Goal: Task Accomplishment & Management: Complete application form

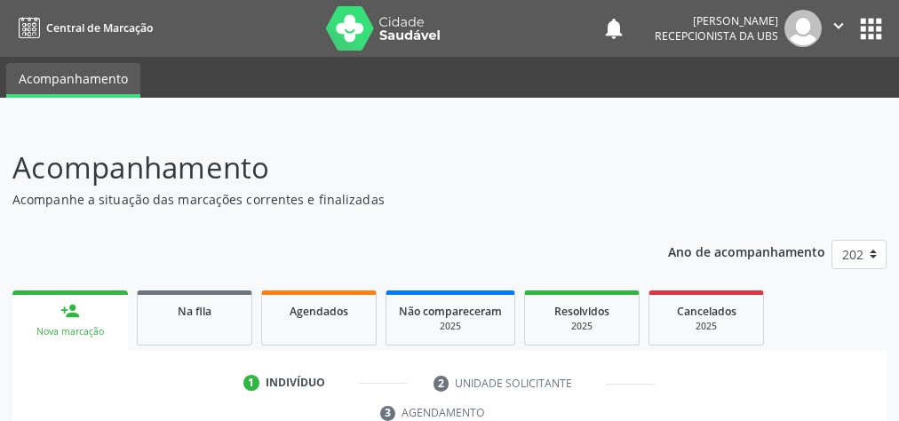
scroll to position [334, 0]
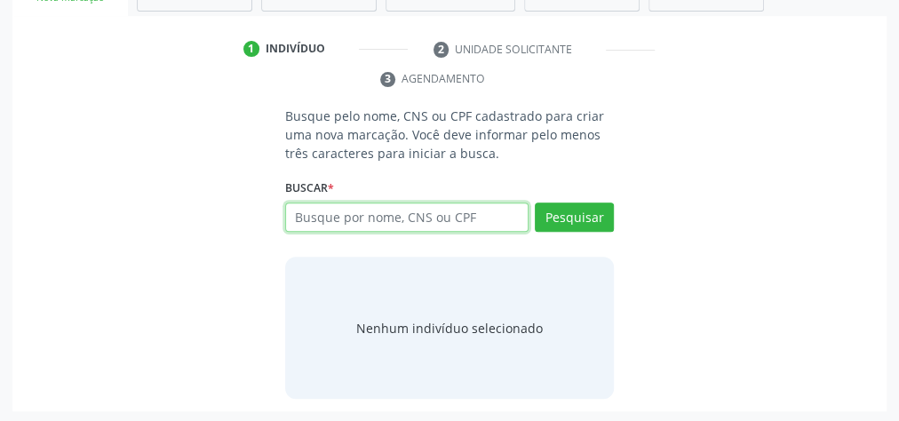
click at [381, 208] on input "text" at bounding box center [406, 218] width 243 height 30
type input "70320637689398"
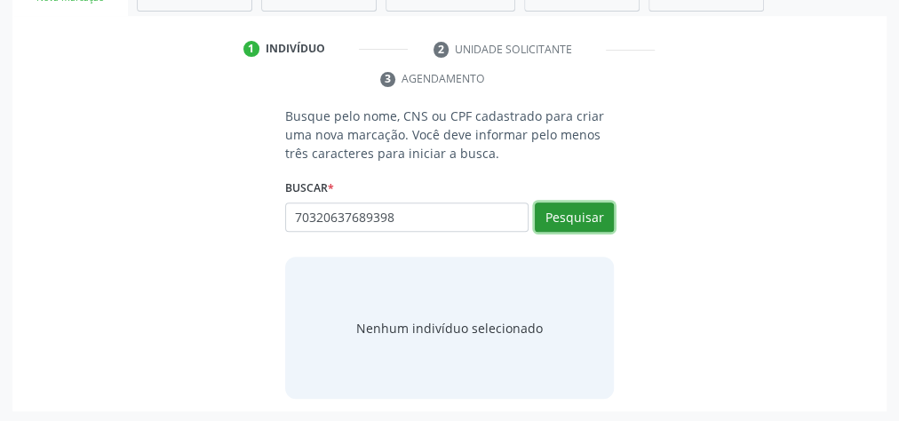
click at [557, 213] on button "Pesquisar" at bounding box center [574, 218] width 79 height 30
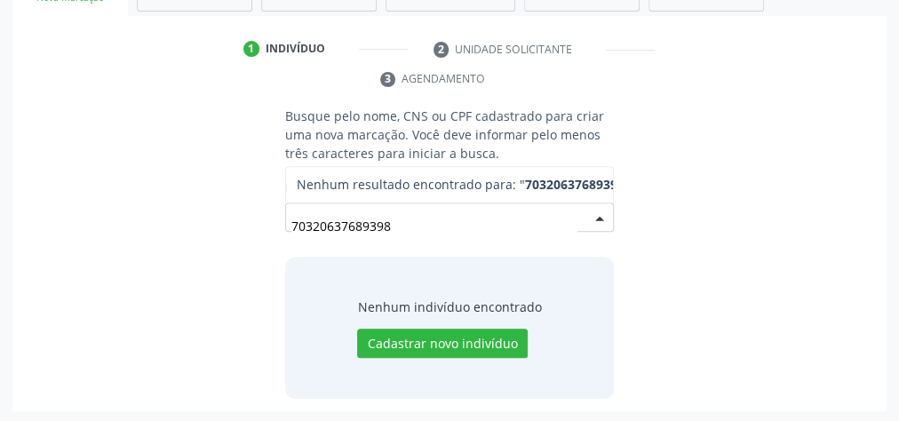
click at [419, 239] on input "70320637689398" at bounding box center [434, 227] width 286 height 36
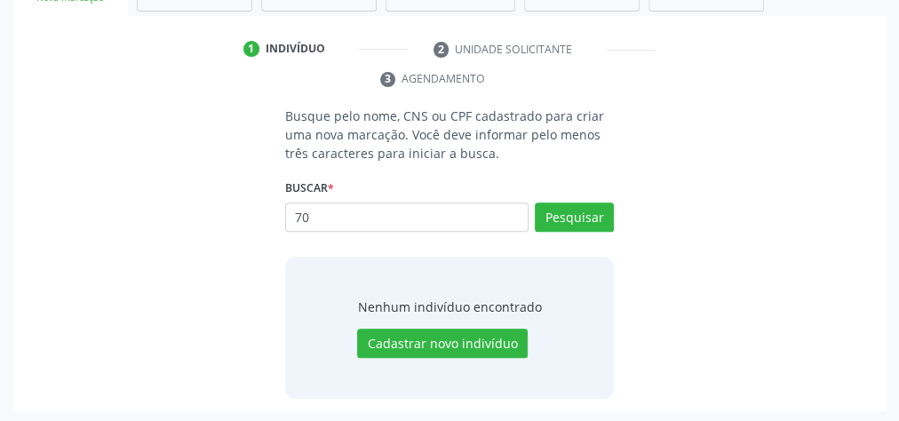
type input "7"
type input "70320637689398"
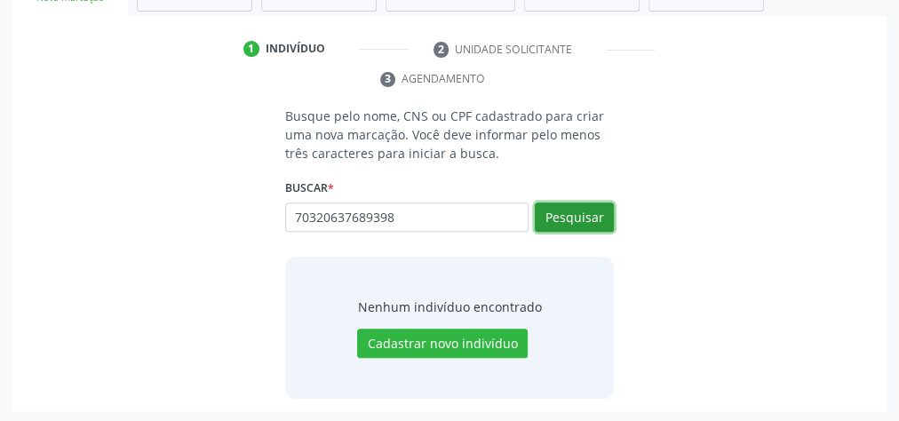
click at [602, 205] on button "Pesquisar" at bounding box center [574, 218] width 79 height 30
type input "70320637689398"
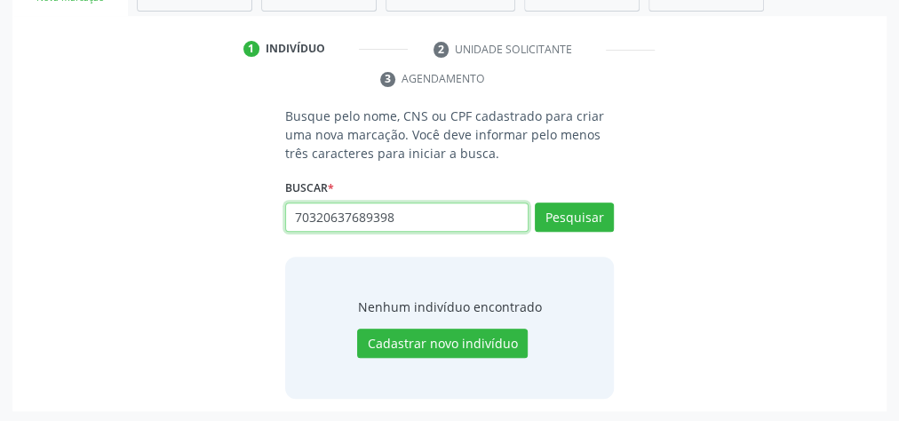
click at [449, 217] on input "70320637689398" at bounding box center [406, 218] width 243 height 30
type input "7"
type input "15109473455"
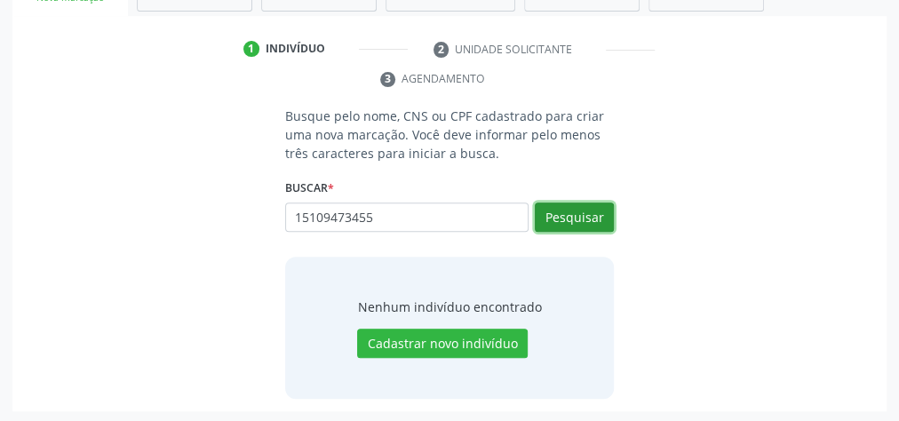
click at [584, 203] on button "Pesquisar" at bounding box center [574, 218] width 79 height 30
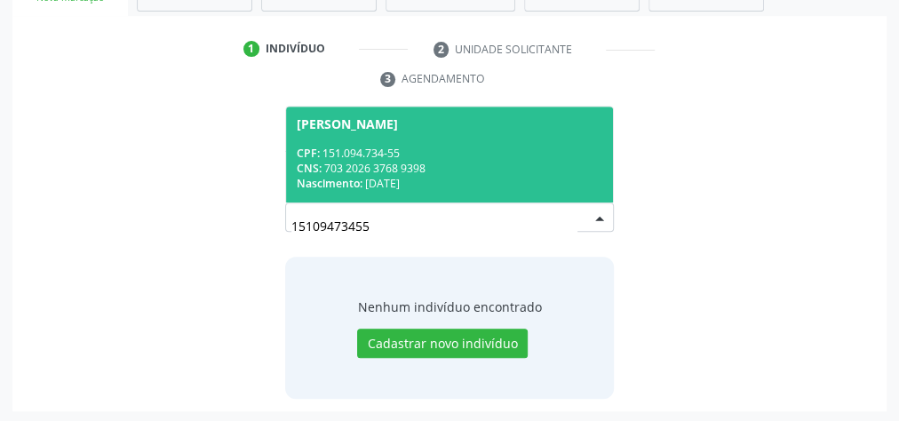
click at [519, 171] on div "CNS: 703 2026 3768 9398" at bounding box center [450, 168] width 306 height 15
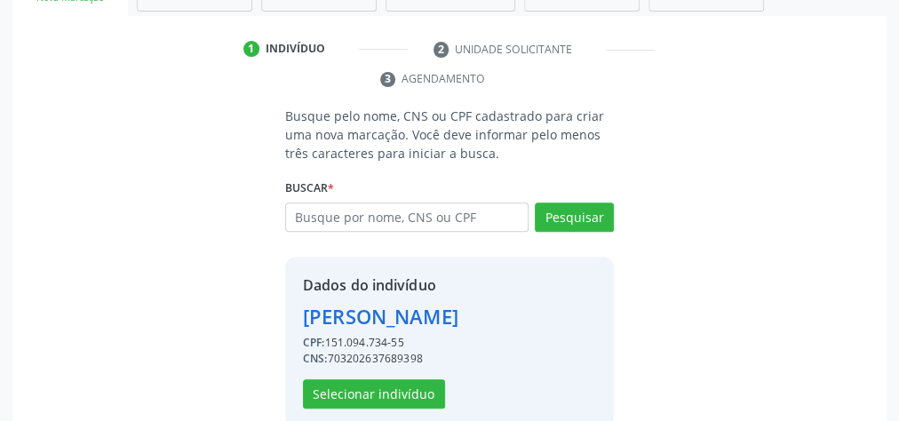
scroll to position [390, 0]
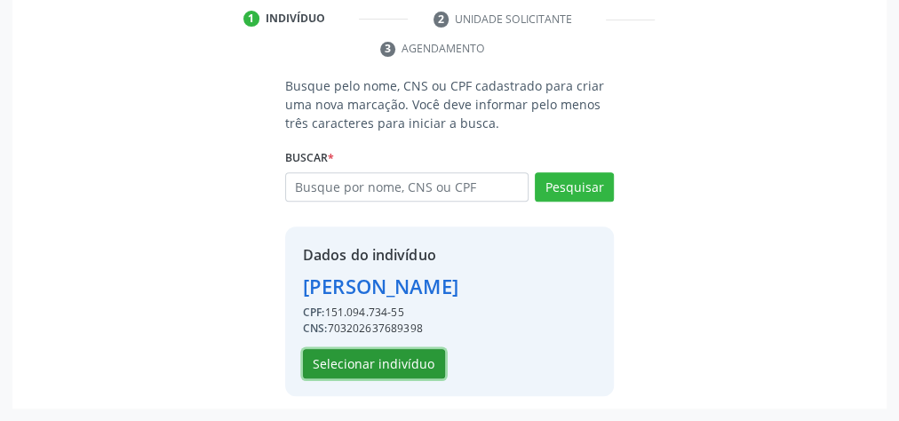
click at [384, 356] on button "Selecionar indivíduo" at bounding box center [374, 364] width 142 height 30
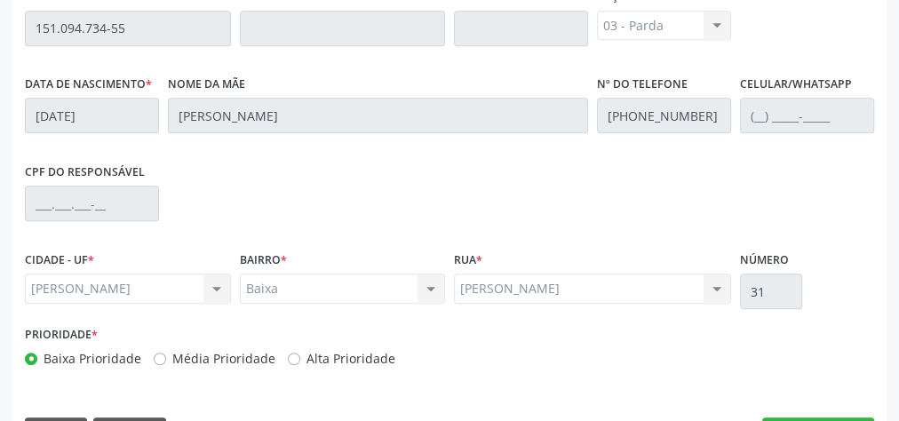
scroll to position [644, 0]
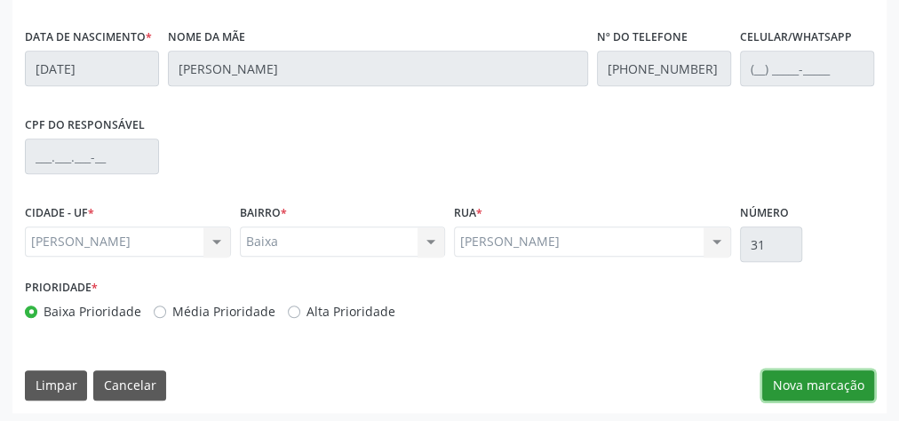
click at [794, 394] on button "Nova marcação" at bounding box center [818, 385] width 112 height 30
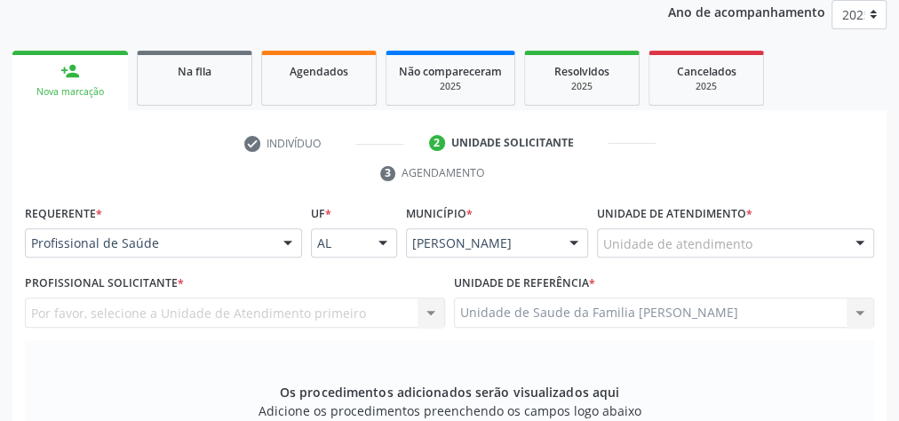
scroll to position [218, 0]
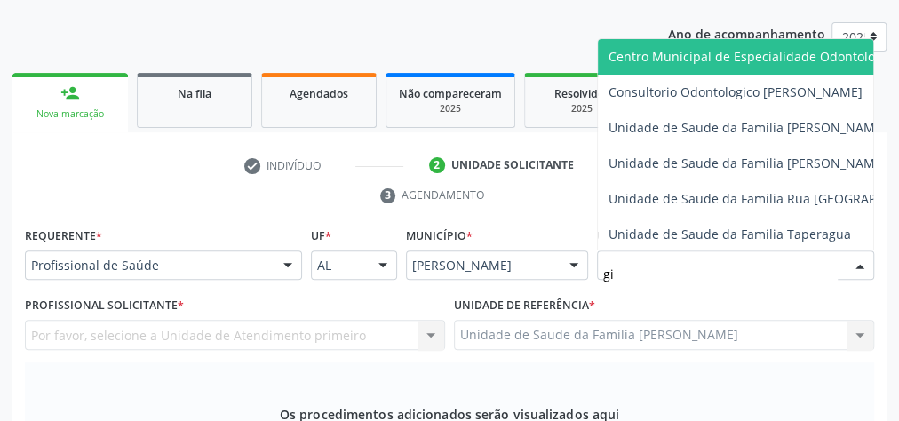
type input "gis"
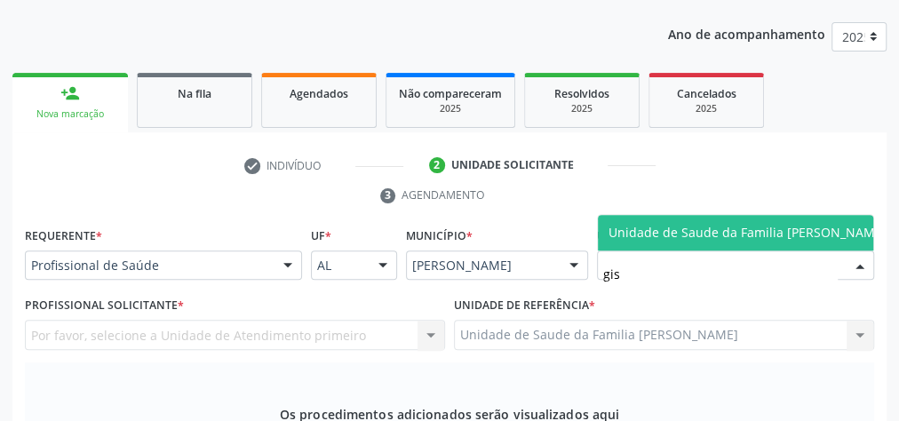
click at [764, 215] on span "Unidade de Saude da Familia [PERSON_NAME]" at bounding box center [747, 233] width 299 height 36
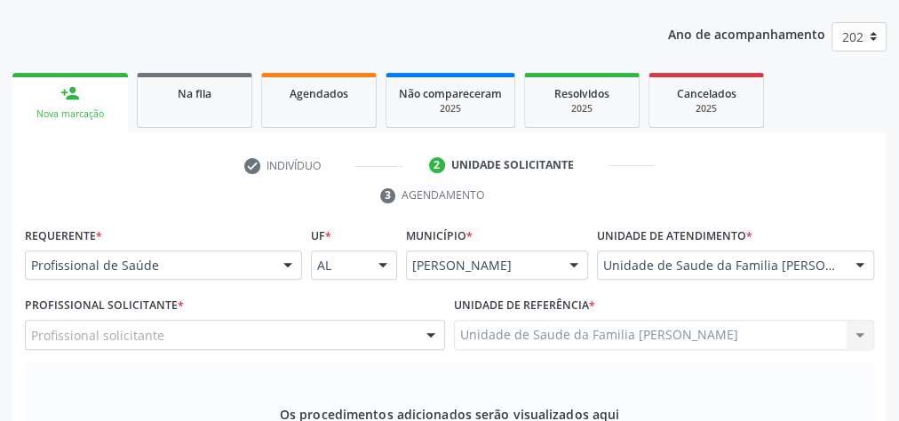
click at [430, 330] on div at bounding box center [430, 336] width 27 height 30
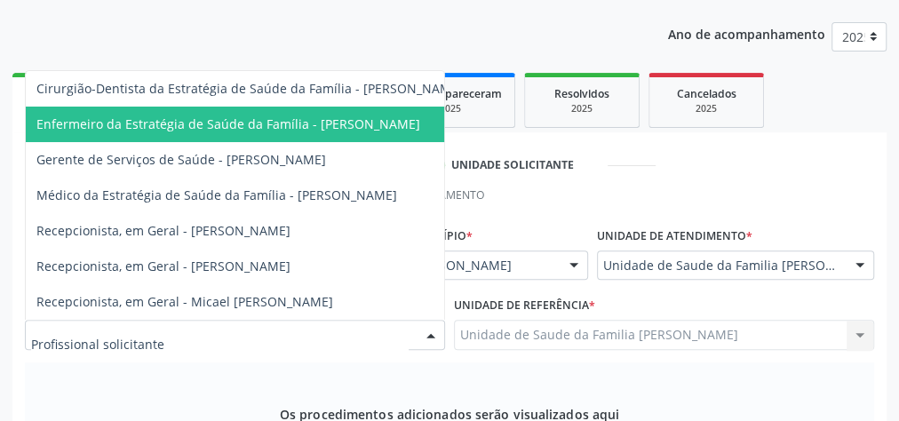
click at [374, 115] on span "Enfermeiro da Estratégia de Saúde da Família - [PERSON_NAME]" at bounding box center [228, 123] width 384 height 17
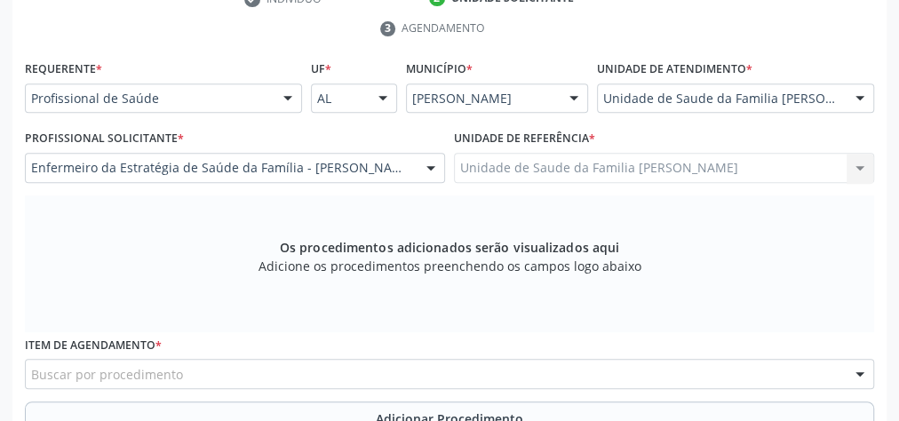
scroll to position [502, 0]
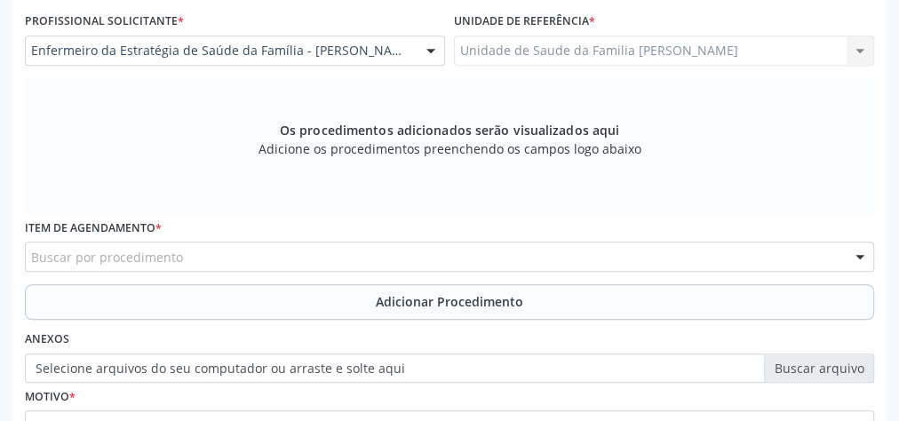
click at [379, 258] on div "Buscar por procedimento" at bounding box center [449, 257] width 849 height 30
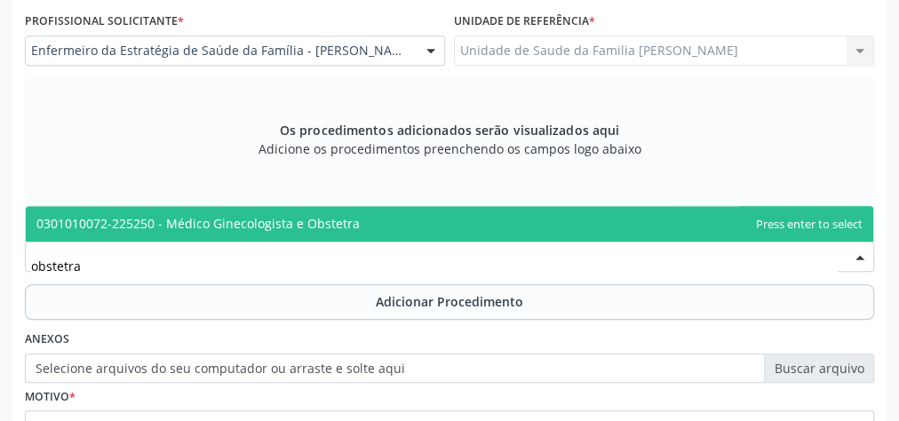
click at [109, 258] on input "obstetra" at bounding box center [434, 266] width 806 height 36
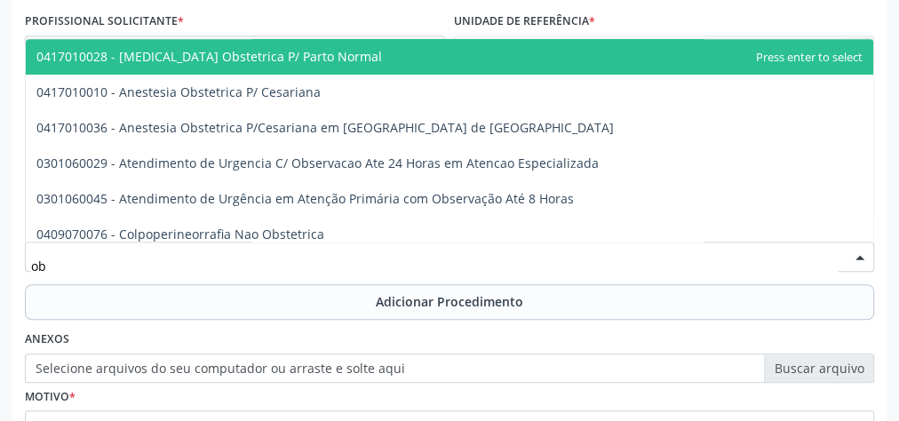
type input "o"
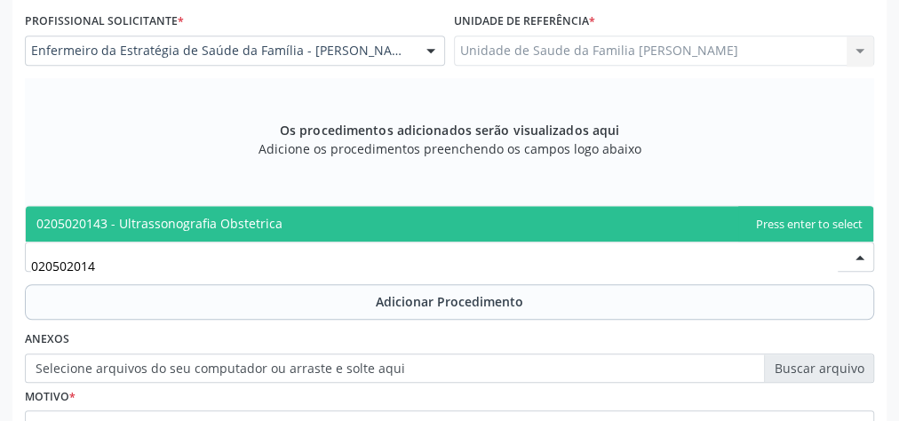
type input "0205020143"
click at [156, 226] on span "0205020143 - Ultrassonografia Obstetrica" at bounding box center [159, 223] width 246 height 17
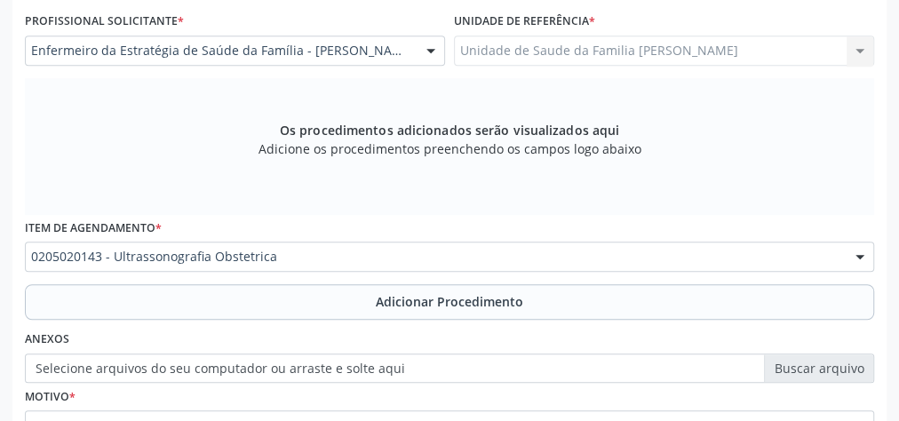
scroll to position [644, 0]
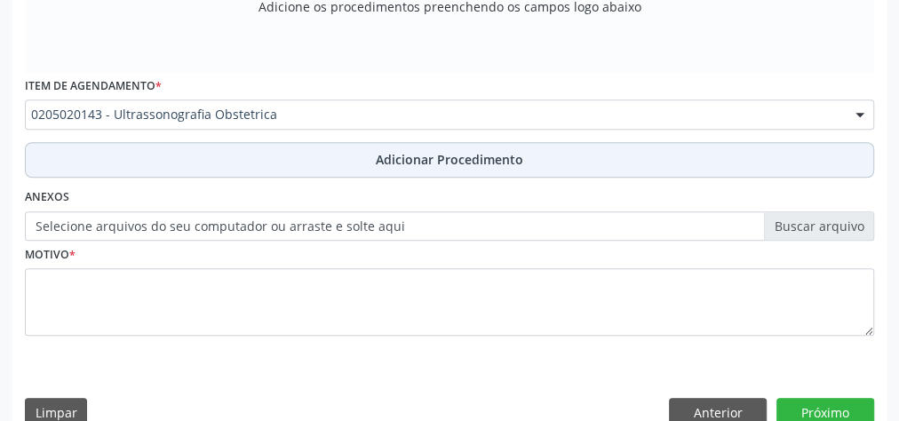
click at [436, 143] on button "Adicionar Procedimento" at bounding box center [449, 160] width 849 height 36
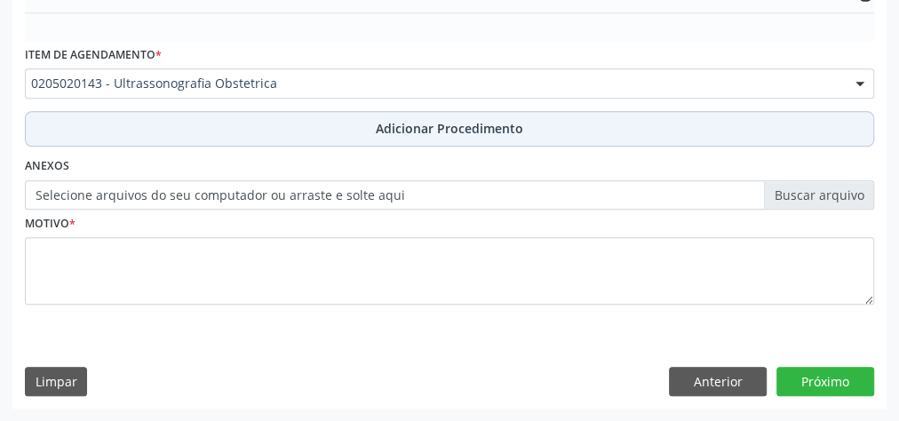
scroll to position [576, 0]
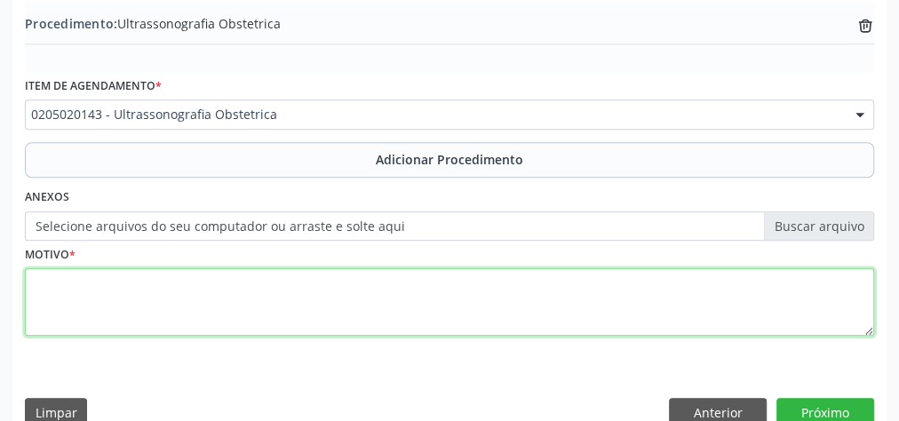
click at [420, 318] on textarea at bounding box center [449, 302] width 849 height 68
click at [79, 305] on textarea at bounding box center [449, 302] width 849 height 68
type textarea "pre [DATE]"
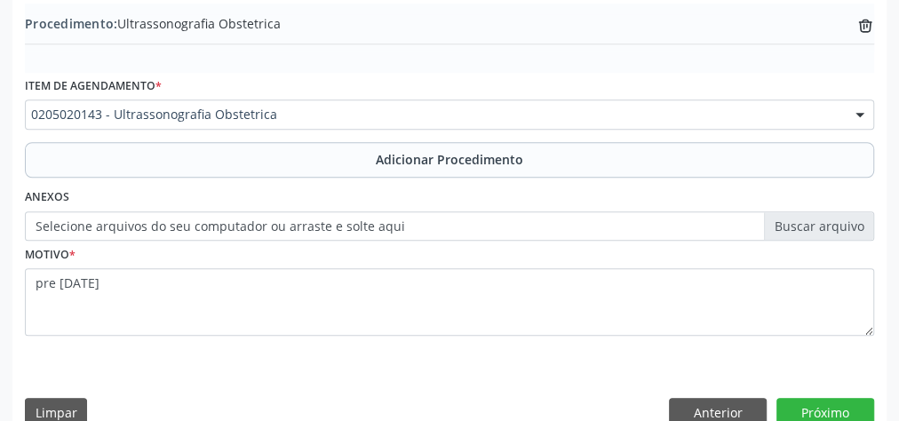
click at [824, 229] on label "Selecione arquivos do seu computador ou arraste e solte aqui" at bounding box center [449, 226] width 849 height 30
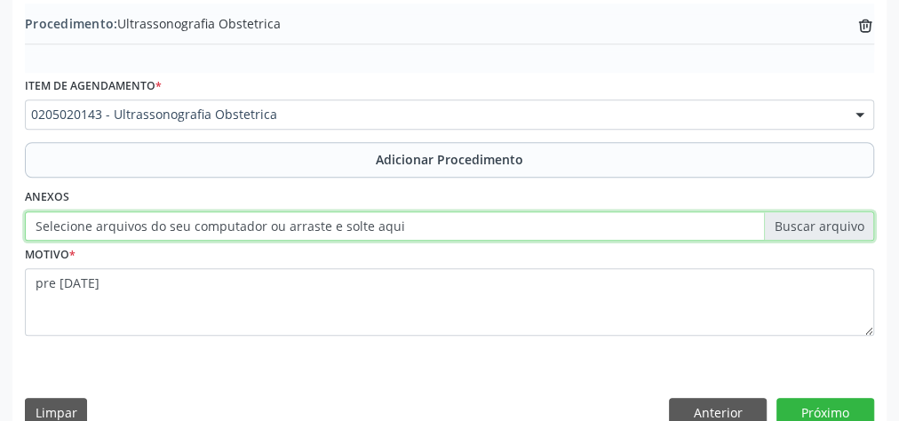
click at [824, 229] on input "Selecione arquivos do seu computador ou arraste e solte aqui" at bounding box center [449, 226] width 849 height 30
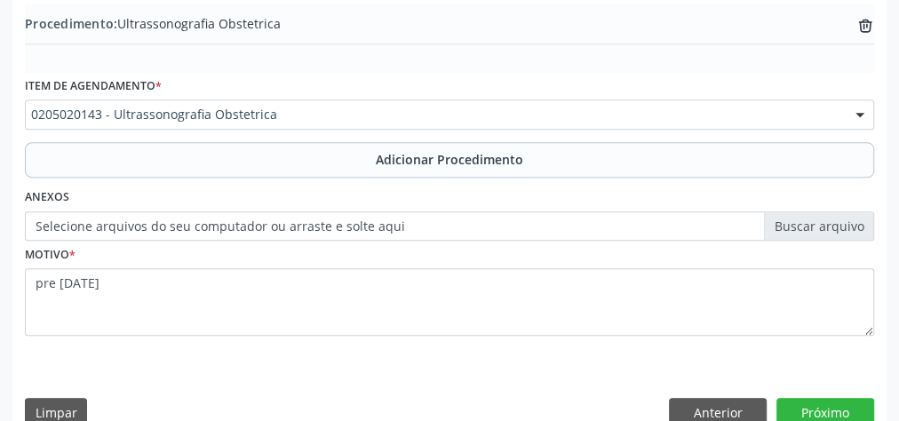
click at [820, 221] on label "Selecione arquivos do seu computador ou arraste e solte aqui" at bounding box center [449, 226] width 849 height 30
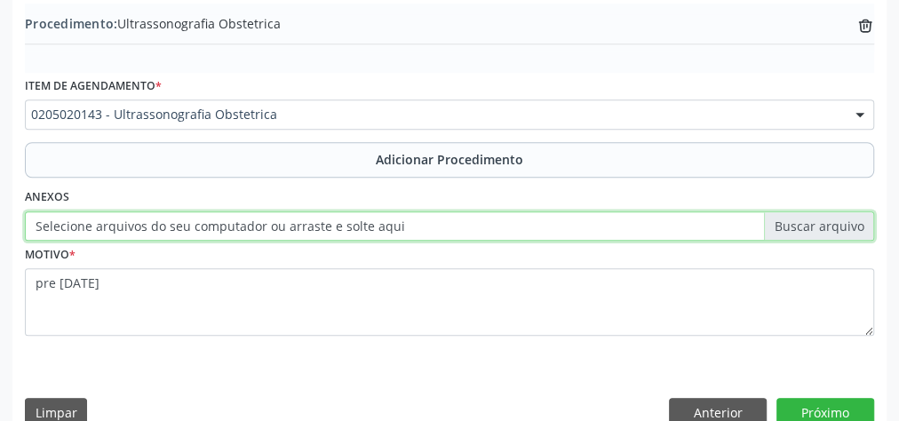
click at [820, 221] on input "Selecione arquivos do seu computador ou arraste e solte aqui" at bounding box center [449, 226] width 849 height 30
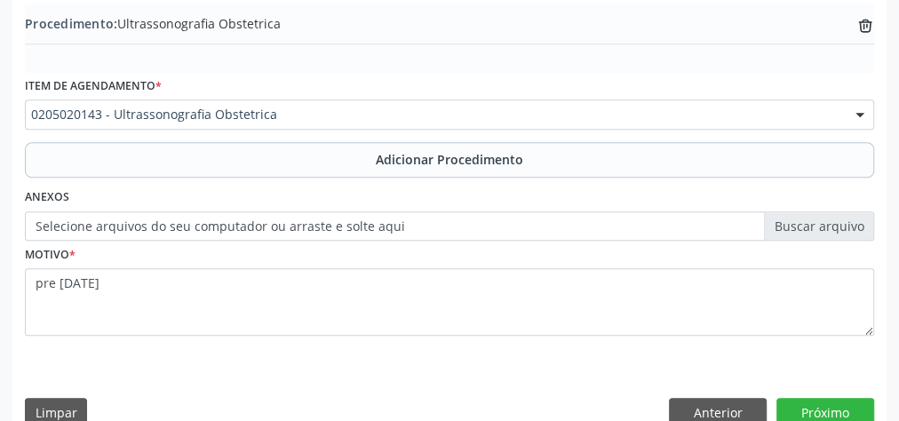
click at [822, 220] on label "Selecione arquivos do seu computador ou arraste e solte aqui" at bounding box center [449, 226] width 849 height 30
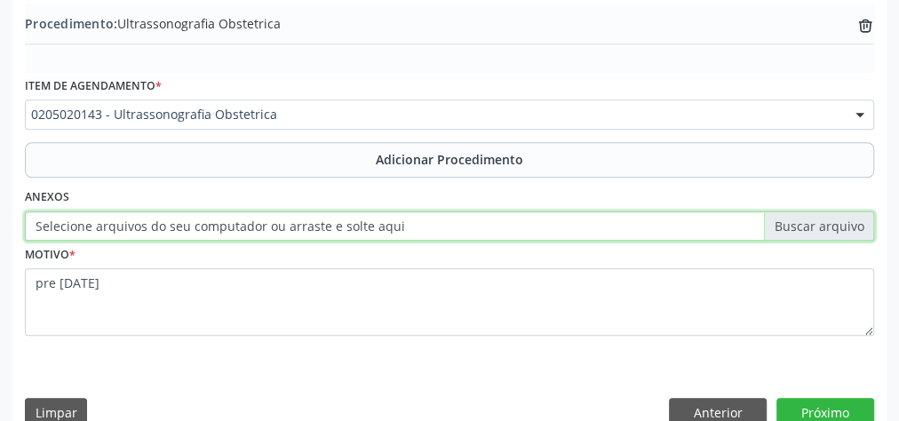
click at [822, 220] on input "Selecione arquivos do seu computador ou arraste e solte aqui" at bounding box center [449, 226] width 849 height 30
type input "C:\fakepath\obstetrica.jpeg"
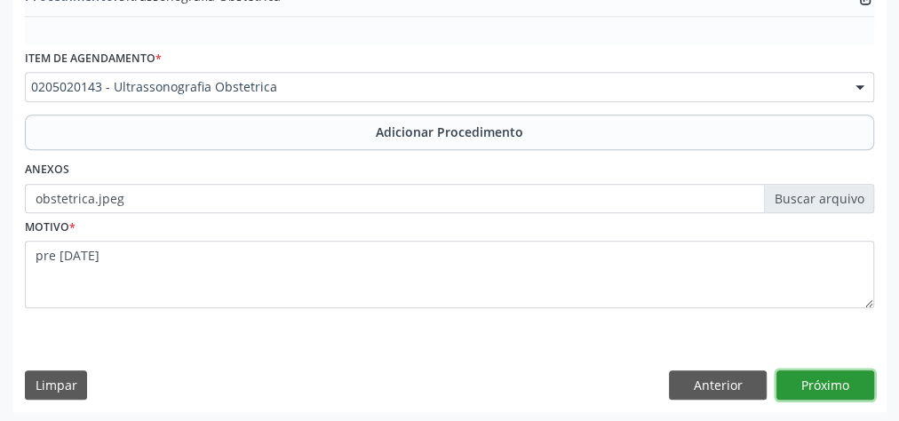
click at [849, 386] on button "Próximo" at bounding box center [825, 385] width 98 height 30
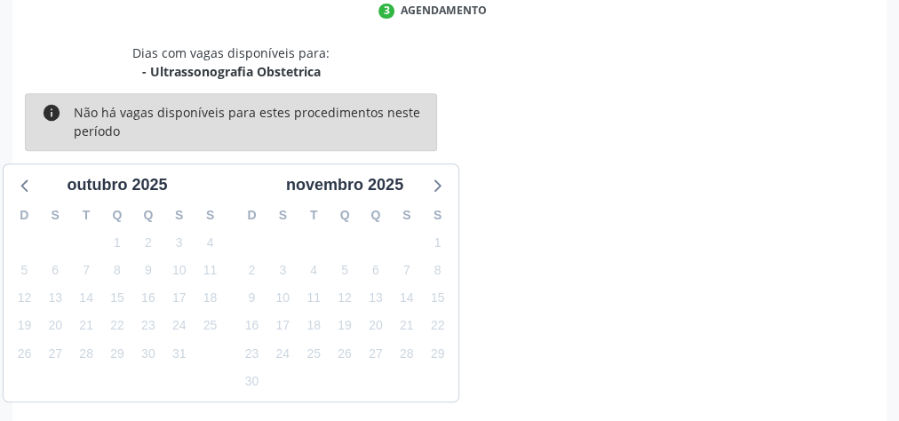
scroll to position [471, 0]
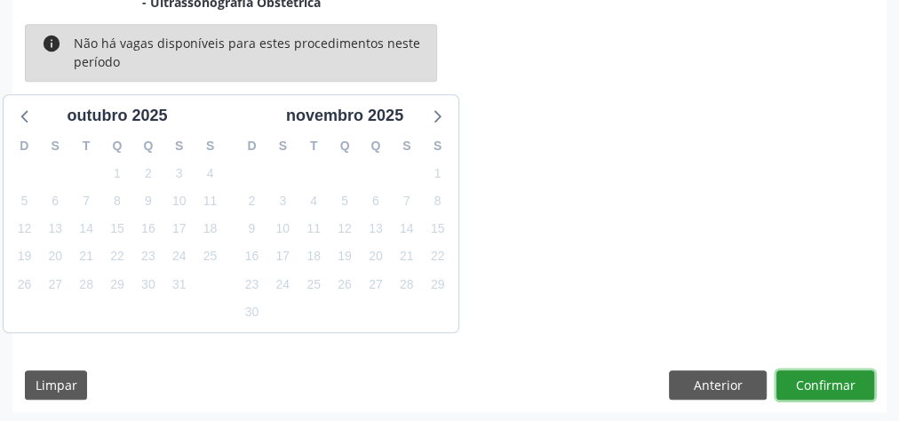
click at [849, 386] on button "Confirmar" at bounding box center [825, 385] width 98 height 30
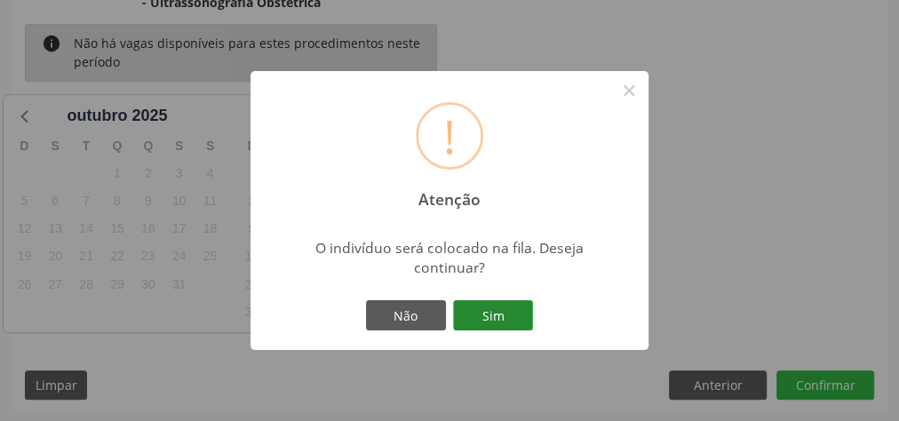
click at [498, 321] on button "Sim" at bounding box center [493, 315] width 80 height 30
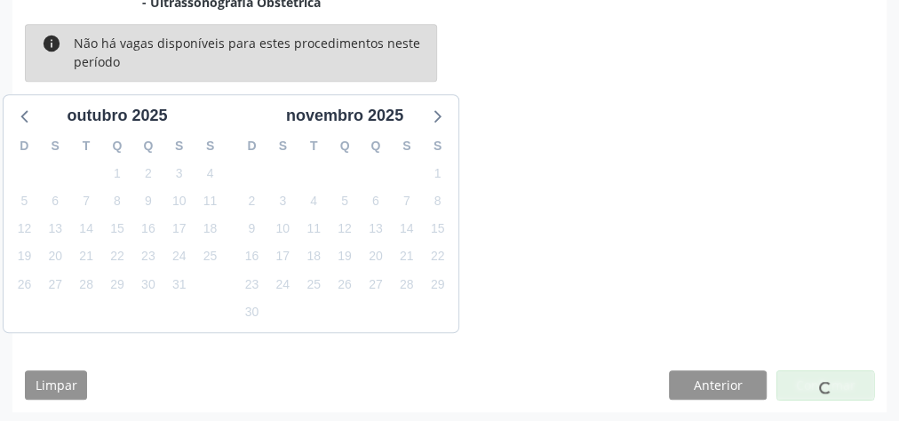
scroll to position [188, 0]
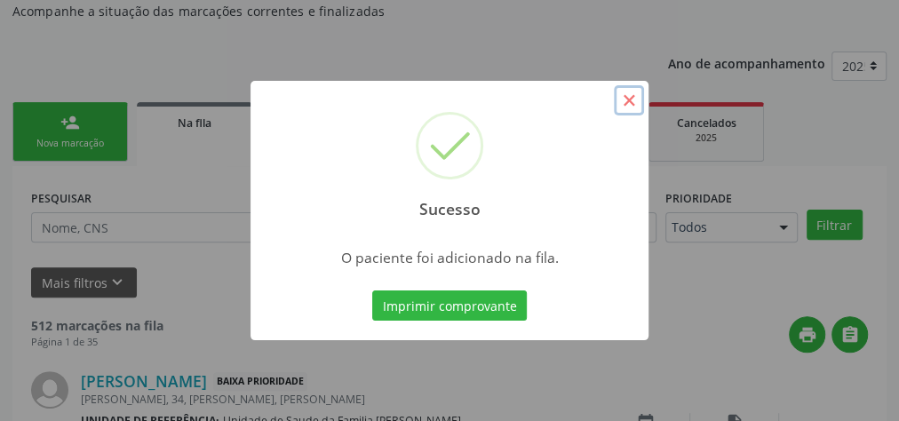
click at [629, 109] on button "×" at bounding box center [629, 100] width 30 height 30
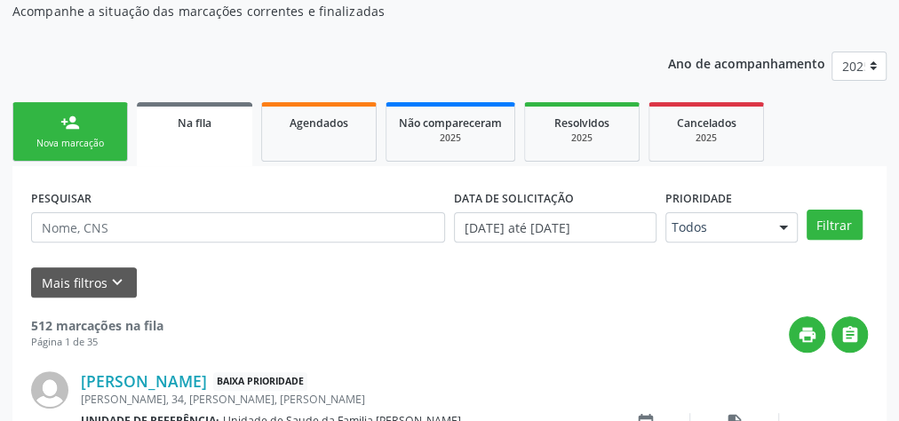
click at [67, 150] on link "person_add Nova marcação" at bounding box center [69, 132] width 115 height 60
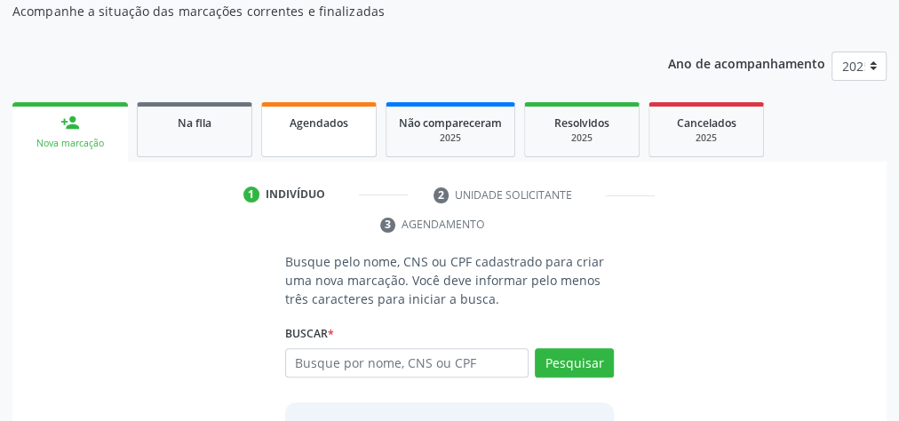
drag, startPoint x: 67, startPoint y: 150, endPoint x: 346, endPoint y: 118, distance: 280.7
click at [346, 118] on span "Agendados" at bounding box center [319, 122] width 59 height 15
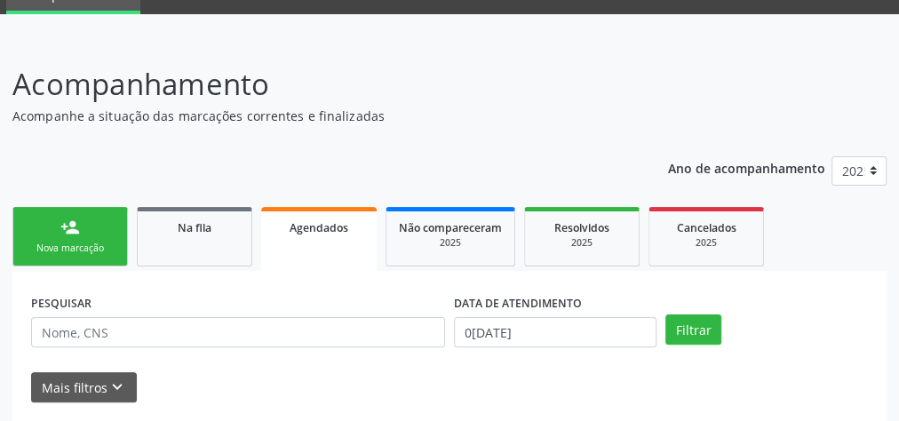
scroll to position [142, 0]
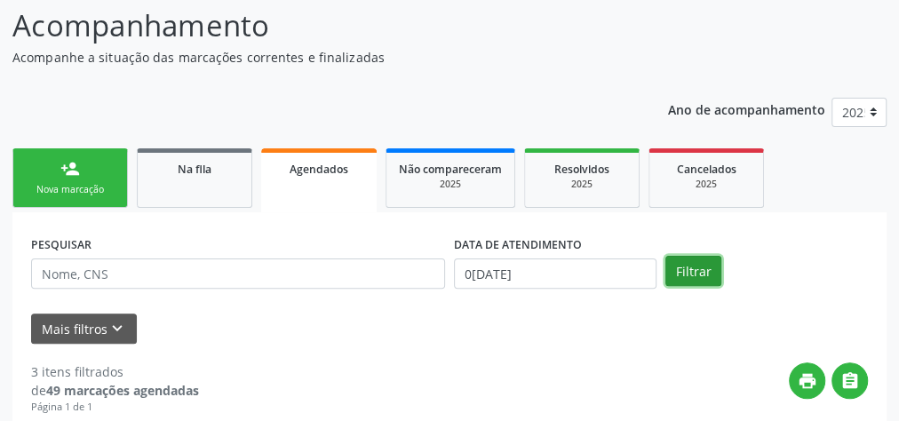
click at [691, 274] on button "Filtrar" at bounding box center [693, 271] width 56 height 30
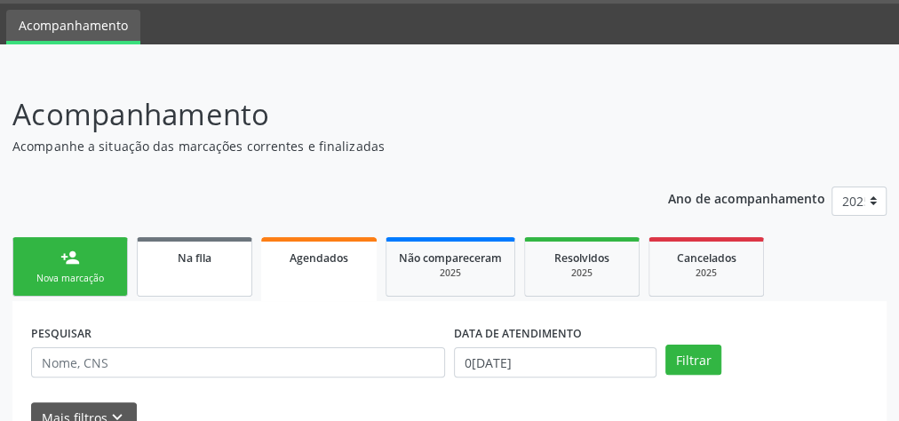
scroll to position [52, 0]
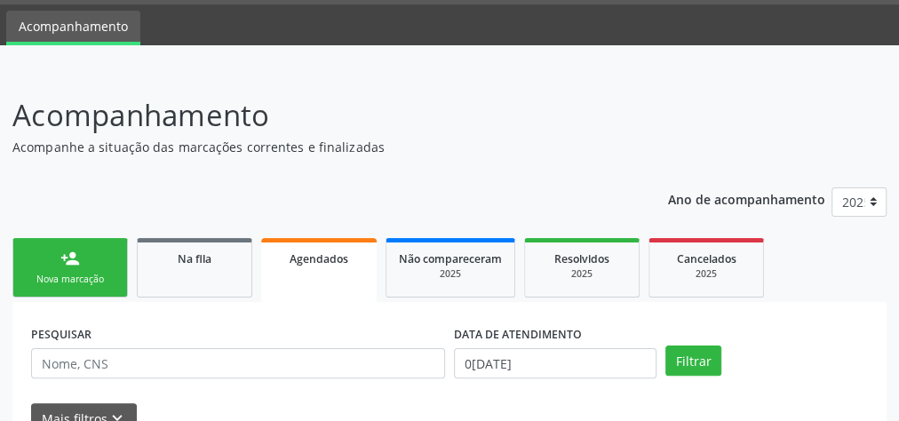
click at [71, 282] on div "Nova marcação" at bounding box center [70, 279] width 89 height 13
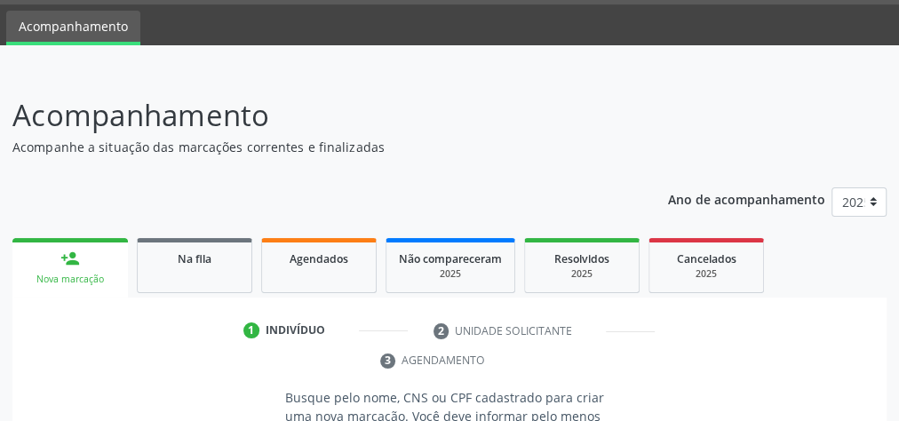
click at [29, 339] on ul "1 Indivíduo 2 Unidade solicitante 3 Agendamento" at bounding box center [449, 346] width 874 height 60
